Goal: Find specific page/section: Find specific page/section

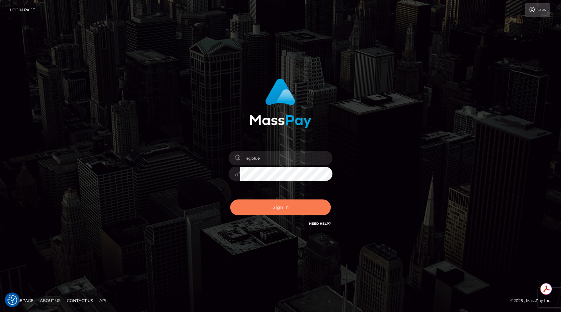
click at [309, 157] on button "Sign in" at bounding box center [280, 208] width 101 height 16
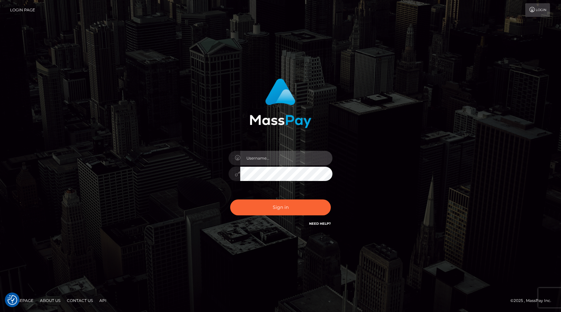
type input "egblue"
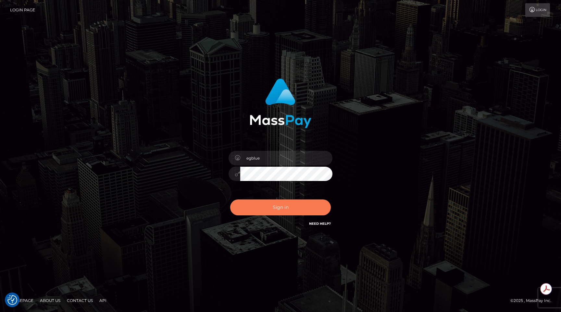
click at [278, 210] on button "Sign in" at bounding box center [280, 208] width 101 height 16
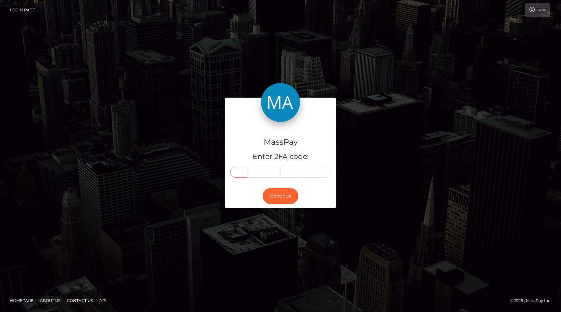
click at [238, 175] on input "text" at bounding box center [238, 172] width 17 height 11
type input "3"
type input "9"
type input "6"
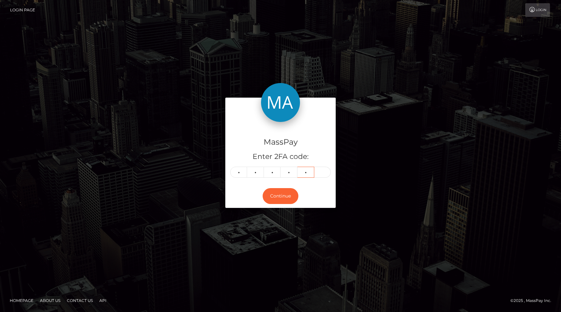
type input "4"
type input "6"
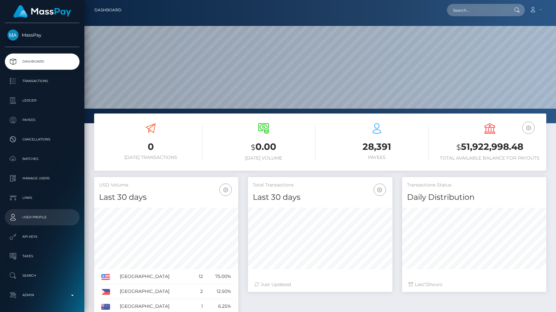
scroll to position [115, 144]
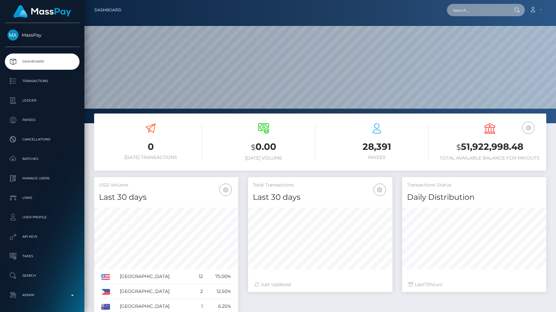
click at [482, 13] on input "text" at bounding box center [477, 10] width 61 height 12
paste input "c0a4dc96-84f3-11f0-8023-0266f44cc279"
type input "c0a4dc96-84f3-11f0-8023-0266f44cc279"
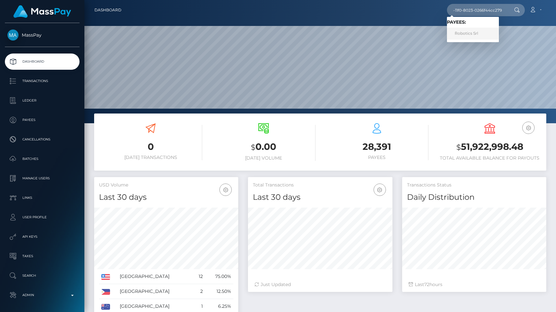
click at [479, 31] on link "Robotics Srl" at bounding box center [473, 34] width 52 height 12
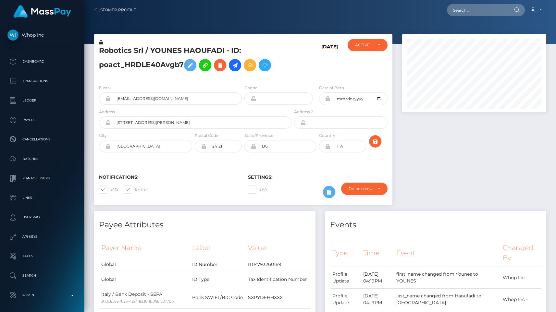
scroll to position [78, 144]
